Goal: Information Seeking & Learning: Learn about a topic

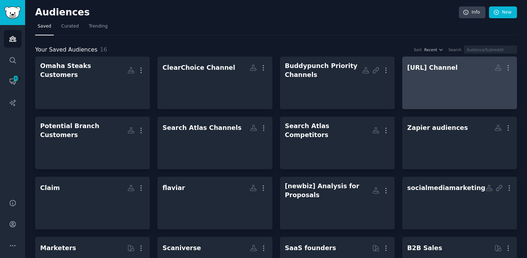
click at [424, 86] on div at bounding box center [459, 86] width 105 height 25
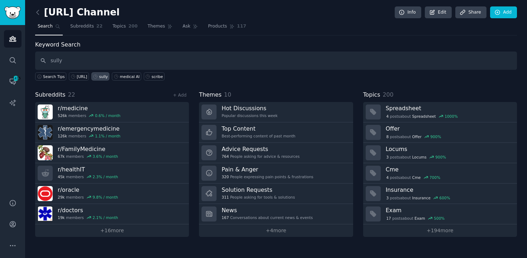
type input "sully"
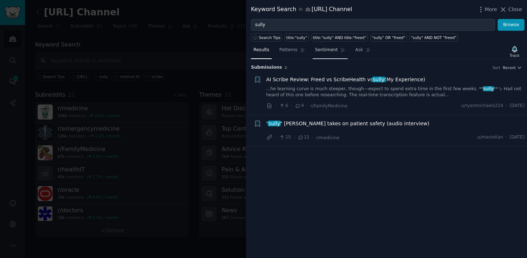
click at [328, 51] on span "Sentiment" at bounding box center [326, 50] width 23 height 6
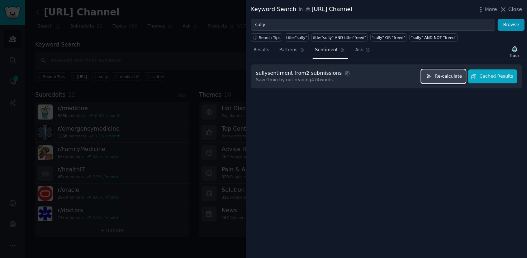
click at [445, 76] on span "Re-calculate" at bounding box center [448, 76] width 27 height 6
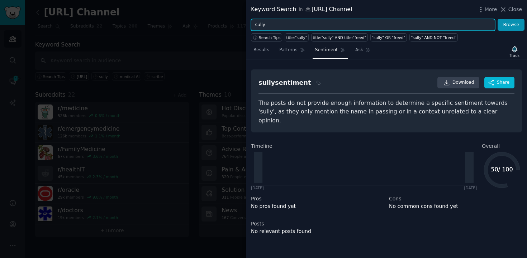
click at [344, 26] on input "sully" at bounding box center [373, 25] width 244 height 12
type input "[URL]"
click at [497, 19] on button "Browse" at bounding box center [510, 25] width 27 height 12
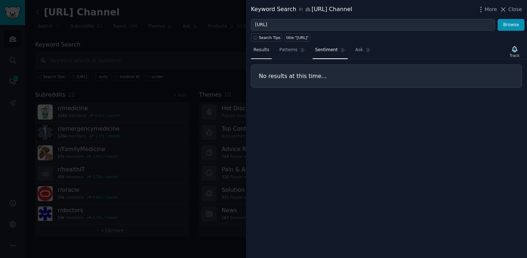
click at [251, 54] on link "Results" at bounding box center [261, 51] width 21 height 15
click at [323, 52] on span "Sentiment" at bounding box center [326, 50] width 23 height 6
click at [219, 33] on div at bounding box center [263, 129] width 527 height 258
